Goal: Information Seeking & Learning: Learn about a topic

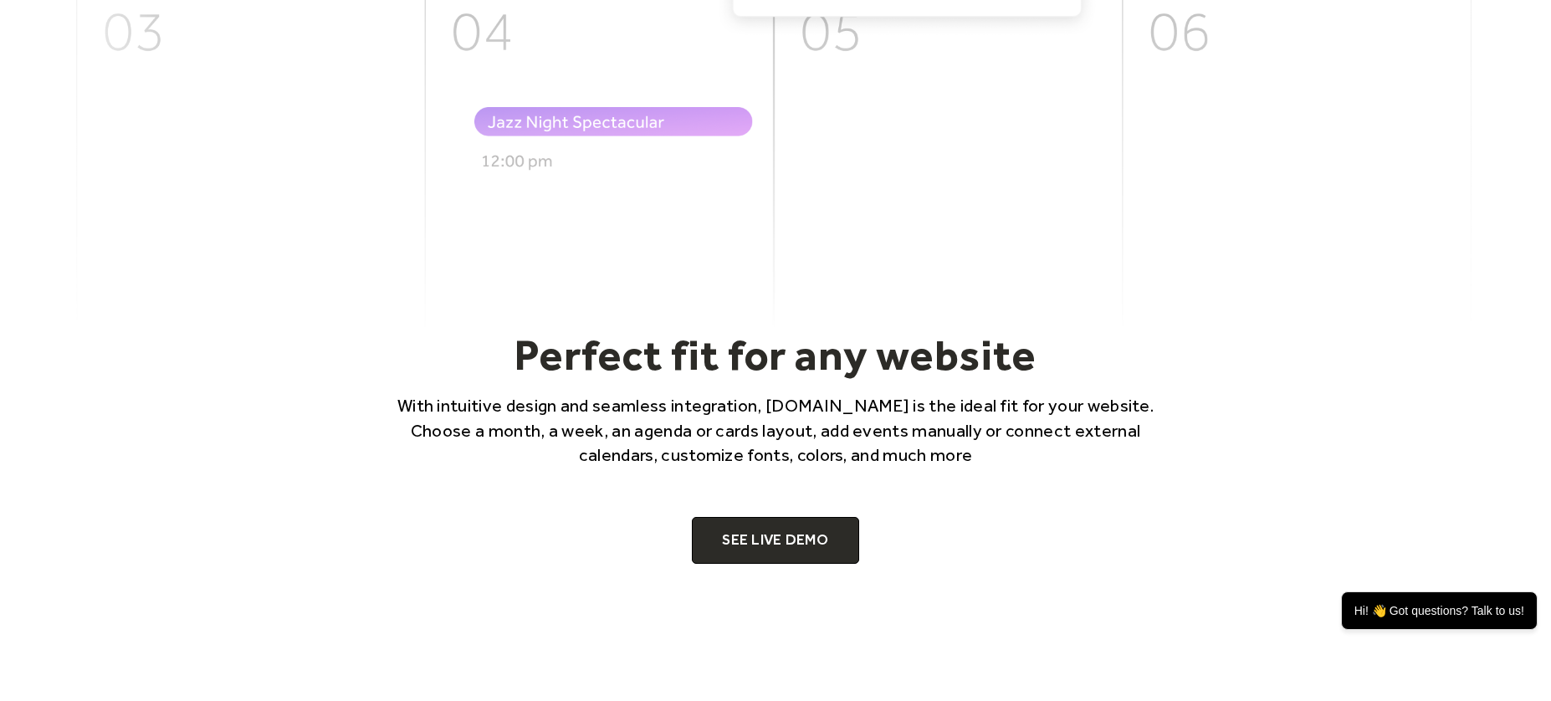
scroll to position [873, 0]
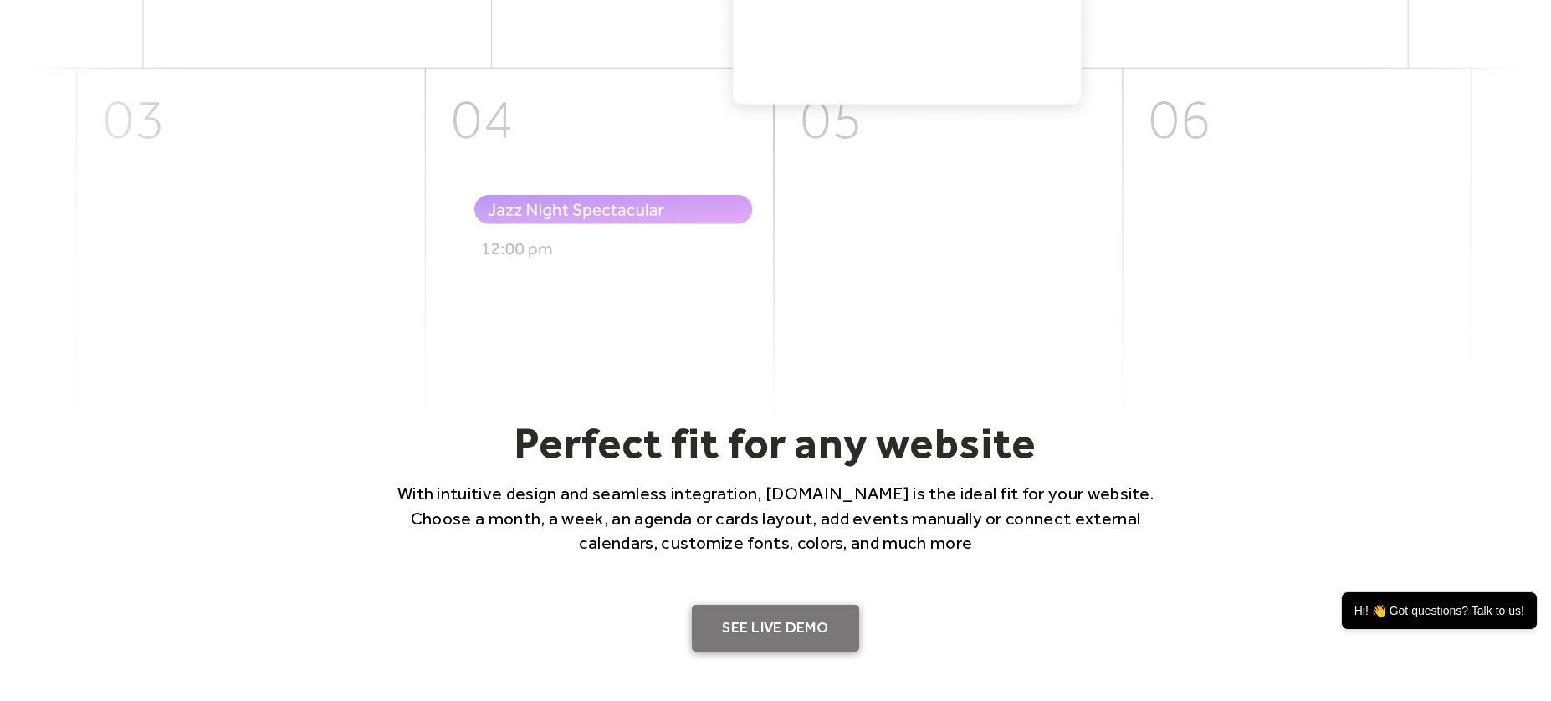
click at [767, 637] on link "SEE LIVE DEMO" at bounding box center [775, 628] width 167 height 47
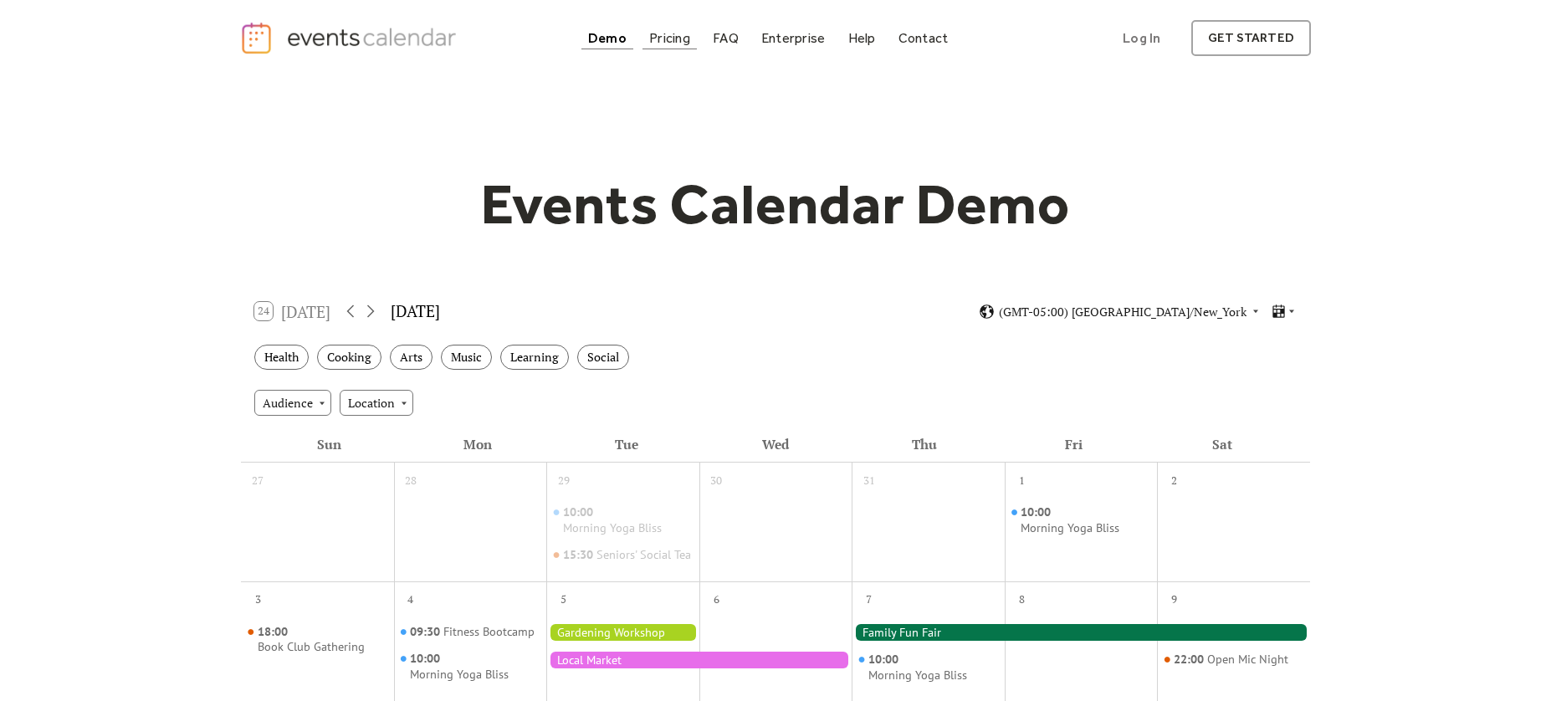
click at [673, 38] on div "Pricing" at bounding box center [669, 37] width 41 height 9
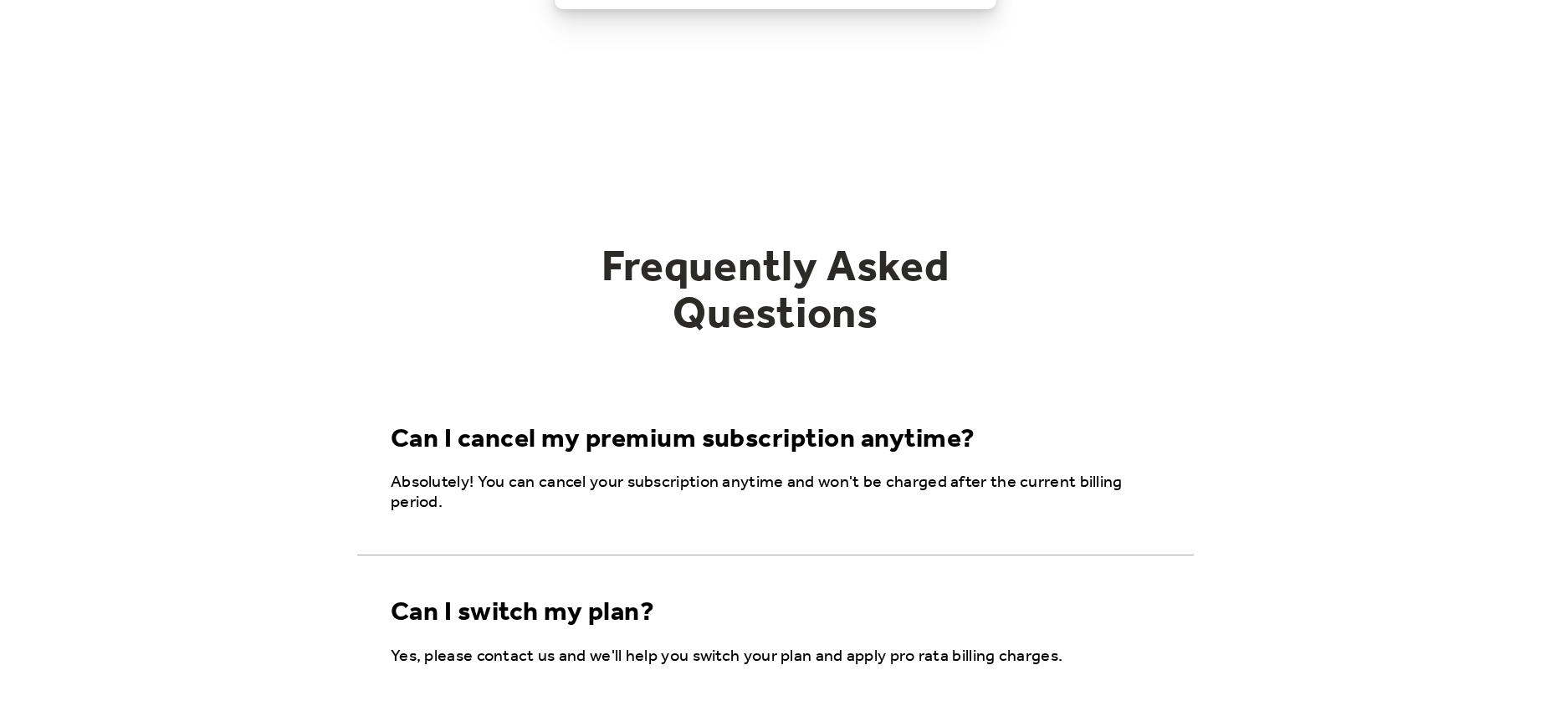
scroll to position [2337, 0]
